Goal: Task Accomplishment & Management: Use online tool/utility

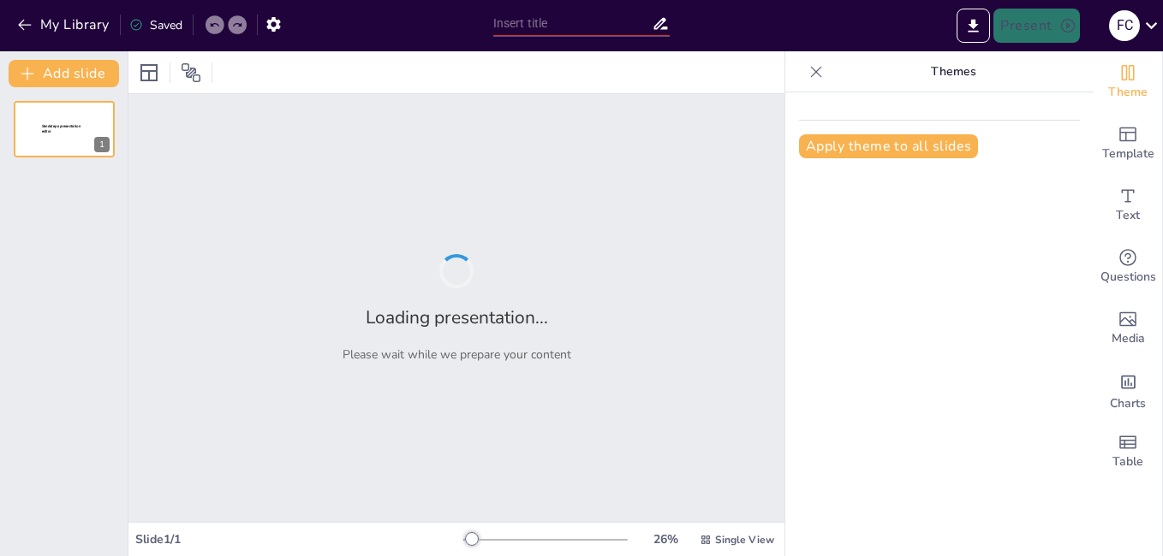
type input "Conectando en la Adversidad: Herramientas para la Comunicación Efectiva"
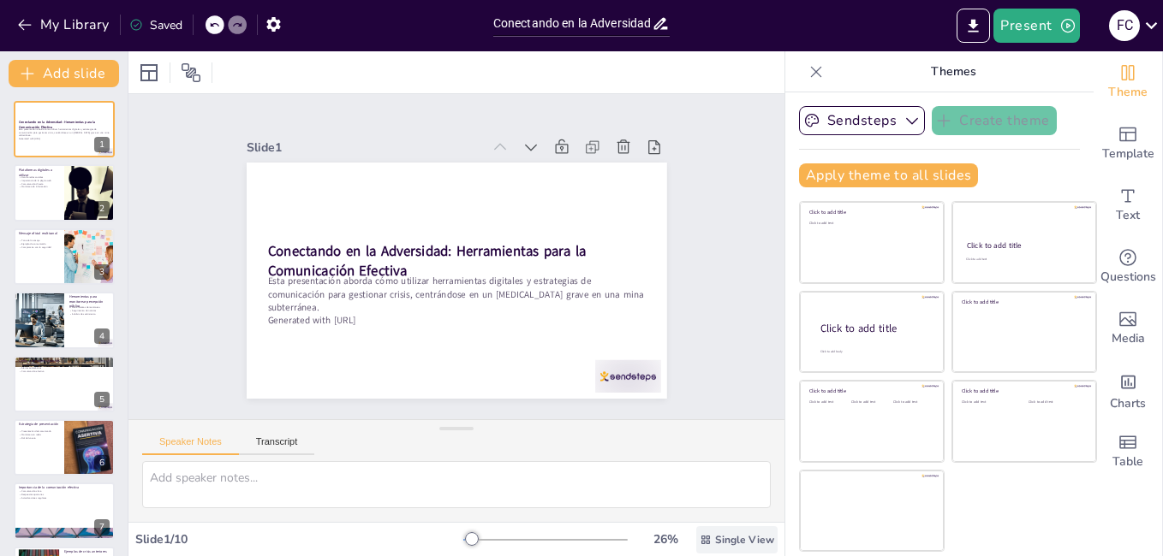
click at [715, 543] on span "Single View" at bounding box center [744, 540] width 59 height 14
click at [39, 172] on p "Plataformas digitales a utilizar" at bounding box center [38, 171] width 41 height 9
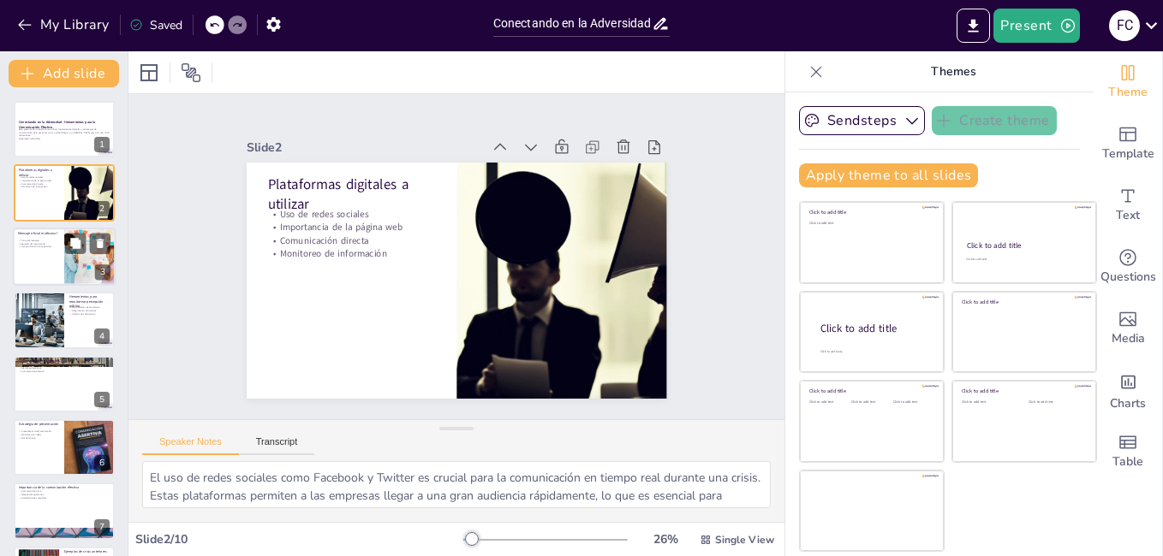
click at [73, 255] on div at bounding box center [90, 257] width 109 height 58
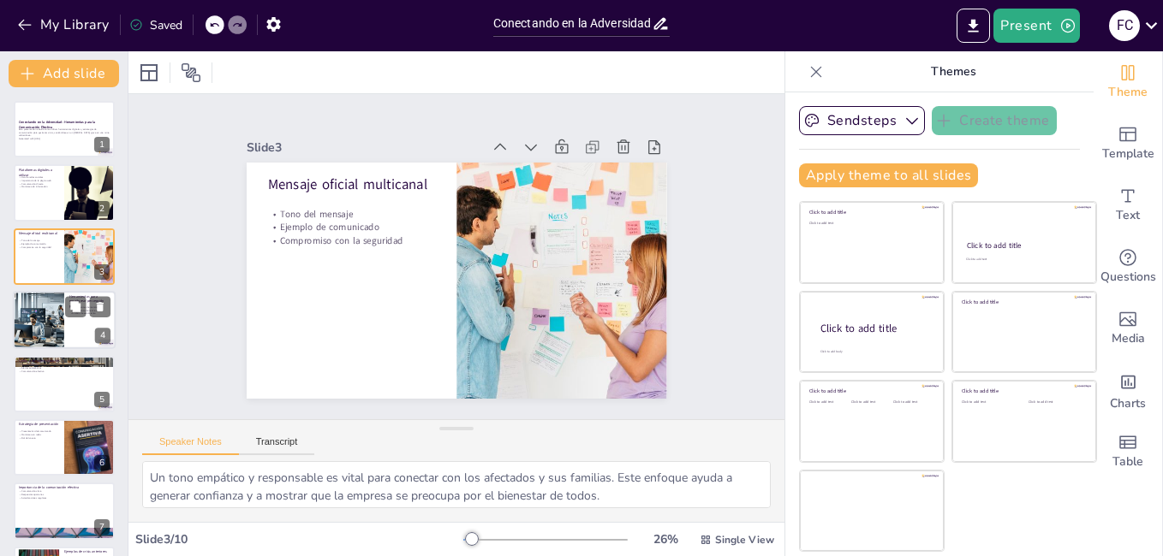
click at [38, 338] on div at bounding box center [38, 320] width 101 height 58
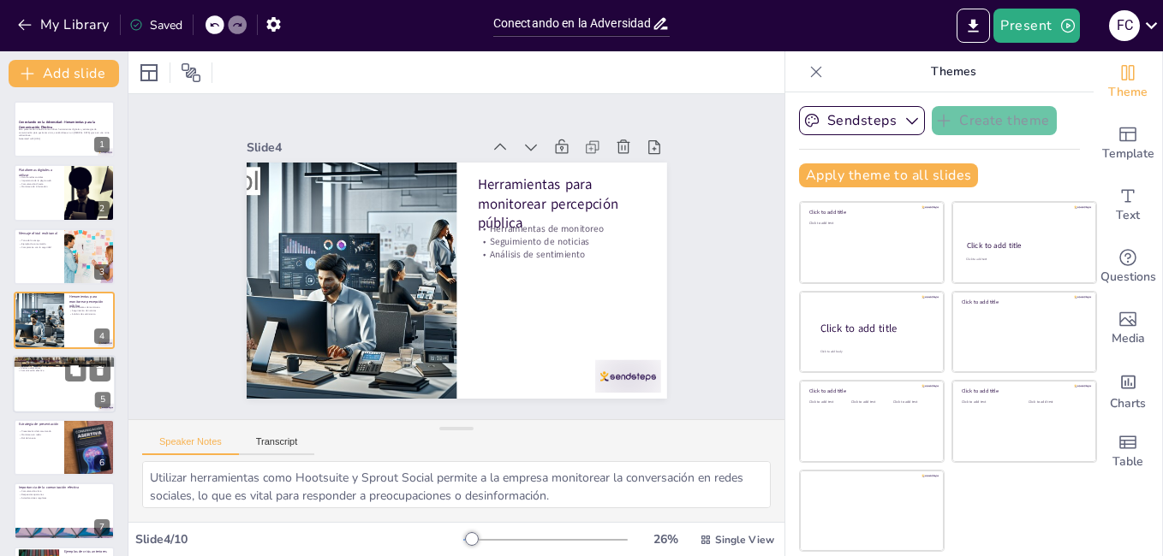
click at [56, 396] on div at bounding box center [64, 384] width 103 height 58
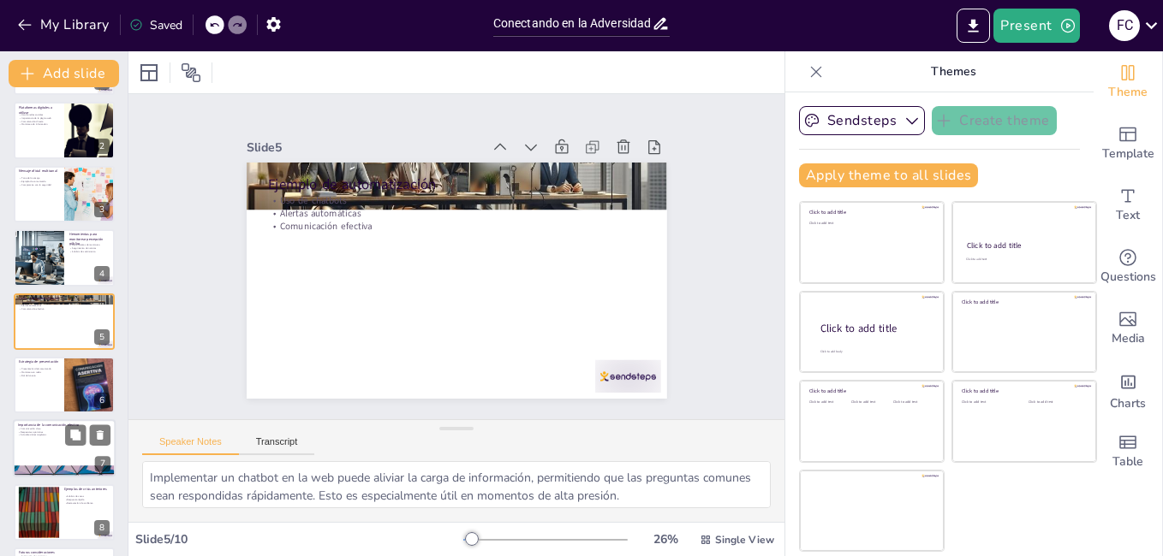
click at [62, 443] on div at bounding box center [64, 449] width 103 height 58
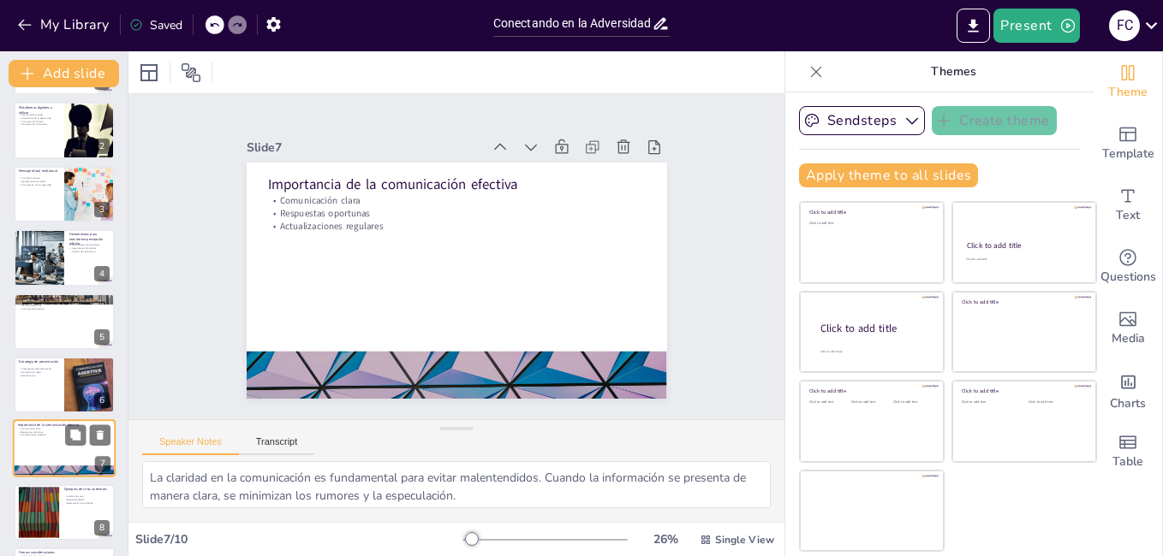
scroll to position [188, 0]
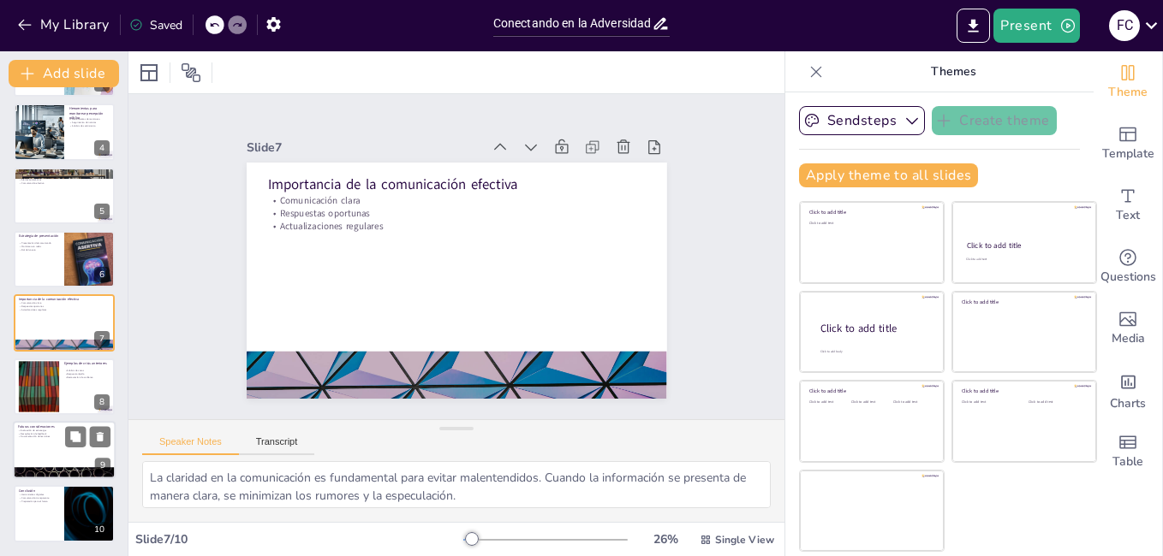
click at [66, 477] on div at bounding box center [64, 473] width 103 height 58
type textarea "Evaluar la efectividad de las estrategias de comunicación es clave para el apre…"
